Goal: Information Seeking & Learning: Learn about a topic

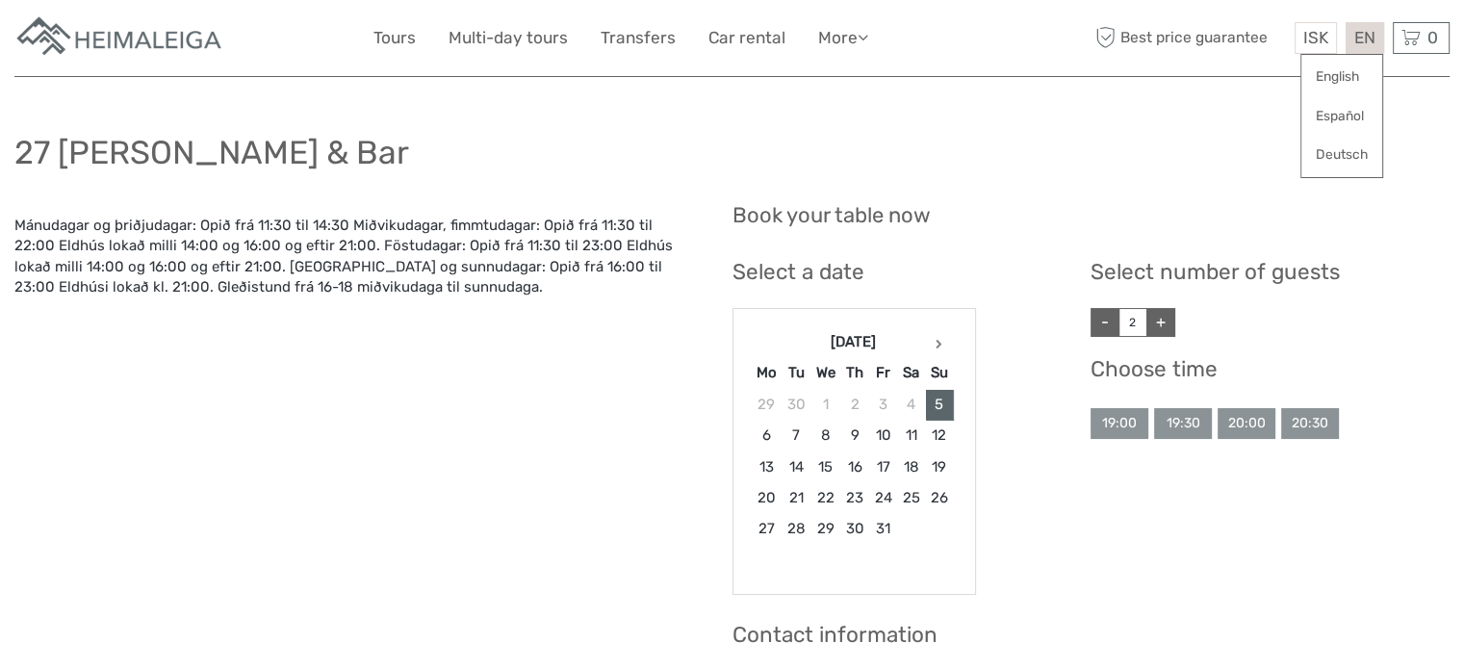
click at [1361, 39] on div "EN English Español Deutsch" at bounding box center [1365, 38] width 39 height 32
click at [1337, 81] on link "English" at bounding box center [1342, 77] width 81 height 35
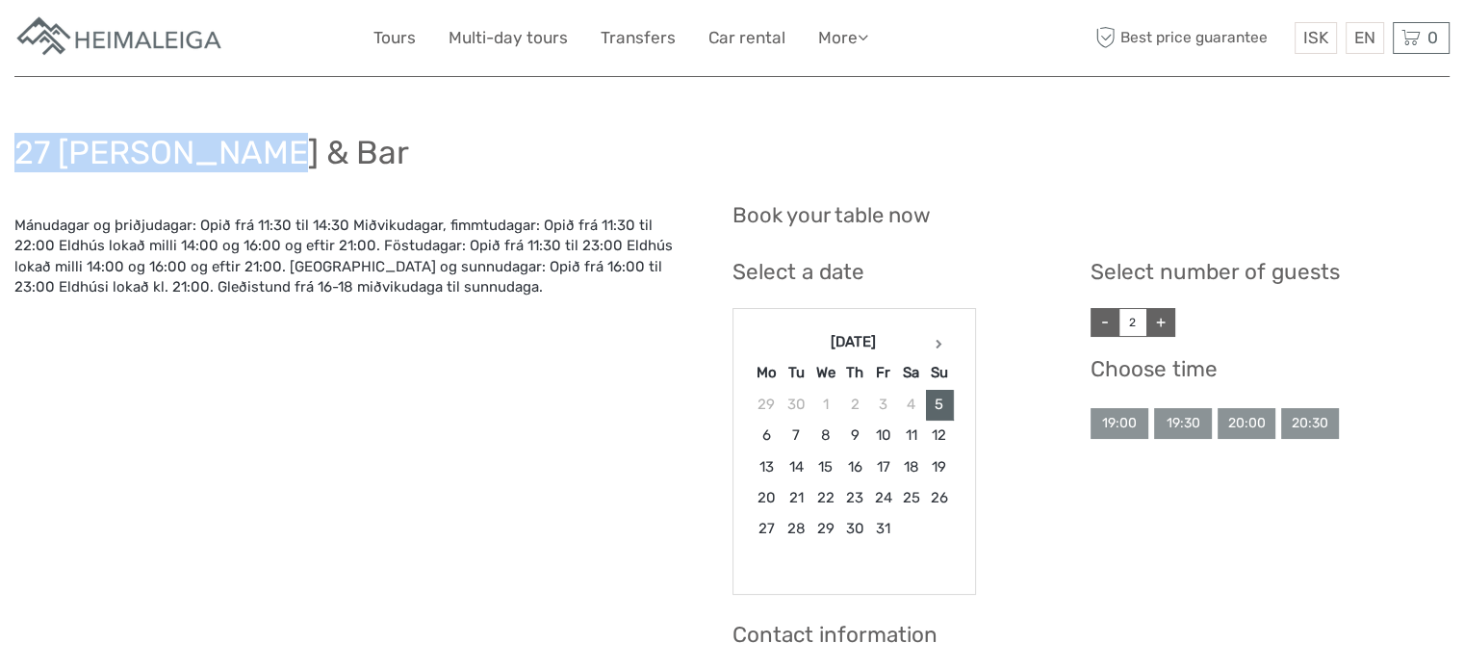
drag, startPoint x: 15, startPoint y: 144, endPoint x: 271, endPoint y: 144, distance: 256.1
click at [271, 144] on div "27 [PERSON_NAME] & Bar" at bounding box center [731, 160] width 1435 height 70
copy h1 "27 [PERSON_NAME] & Bar"
